Goal: Information Seeking & Learning: Learn about a topic

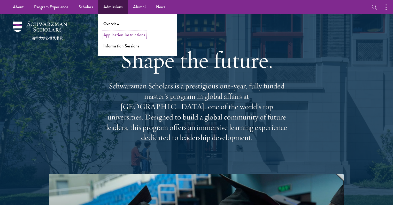
click at [114, 32] on link "Application Instructions" at bounding box center [124, 35] width 42 height 6
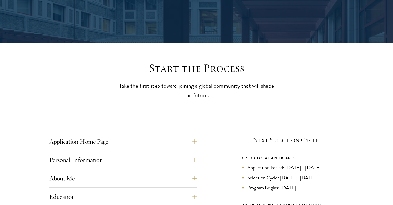
scroll to position [181, 0]
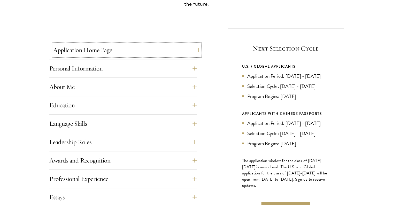
click at [148, 48] on button "Application Home Page" at bounding box center [126, 50] width 147 height 12
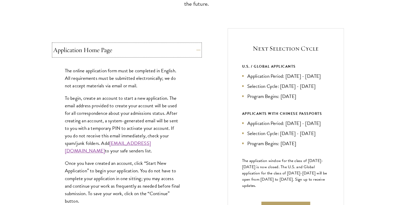
click at [148, 48] on button "Application Home Page" at bounding box center [126, 50] width 147 height 12
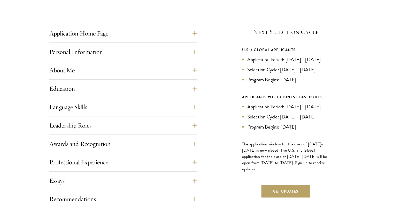
scroll to position [207, 0]
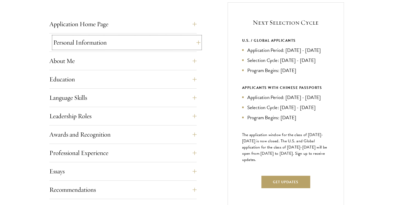
click at [129, 43] on button "Personal Information" at bounding box center [126, 42] width 147 height 12
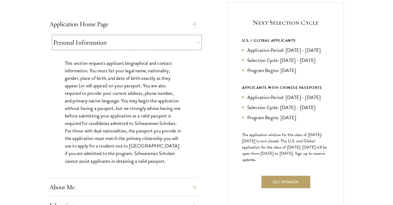
click at [129, 43] on button "Personal Information" at bounding box center [126, 42] width 147 height 12
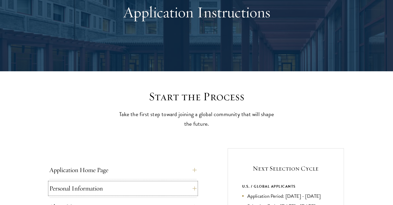
scroll to position [26, 0]
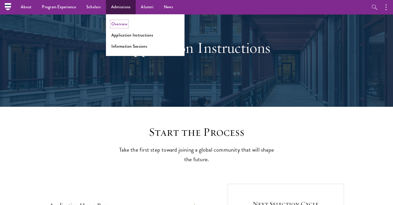
click at [120, 25] on link "Overview" at bounding box center [119, 24] width 16 height 6
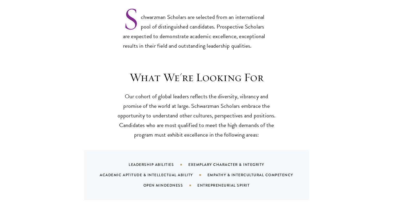
scroll to position [465, 0]
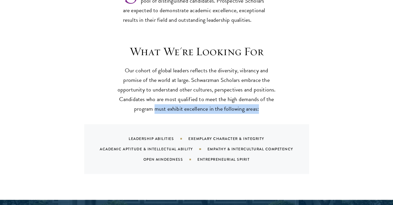
drag, startPoint x: 156, startPoint y: 98, endPoint x: 263, endPoint y: 100, distance: 106.6
click at [263, 100] on p "Our cohort of global leaders reflects the diversity, vibrancy and promise of th…" at bounding box center [197, 90] width 160 height 48
copy p "must exhibit excellence in the following areas:"
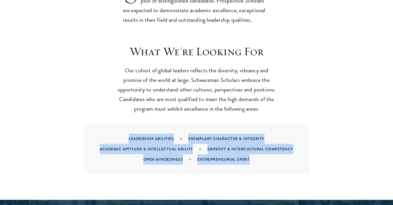
drag, startPoint x: 129, startPoint y: 126, endPoint x: 253, endPoint y: 150, distance: 126.1
click at [253, 150] on div "Leadership Abilities Exemplary Character & Integrity Academic Aptitude & Intell…" at bounding box center [203, 148] width 213 height 31
copy div "Leadership Abilities Exemplary Character & Integrity Academic Aptitude & Intell…"
